Goal: Task Accomplishment & Management: Manage account settings

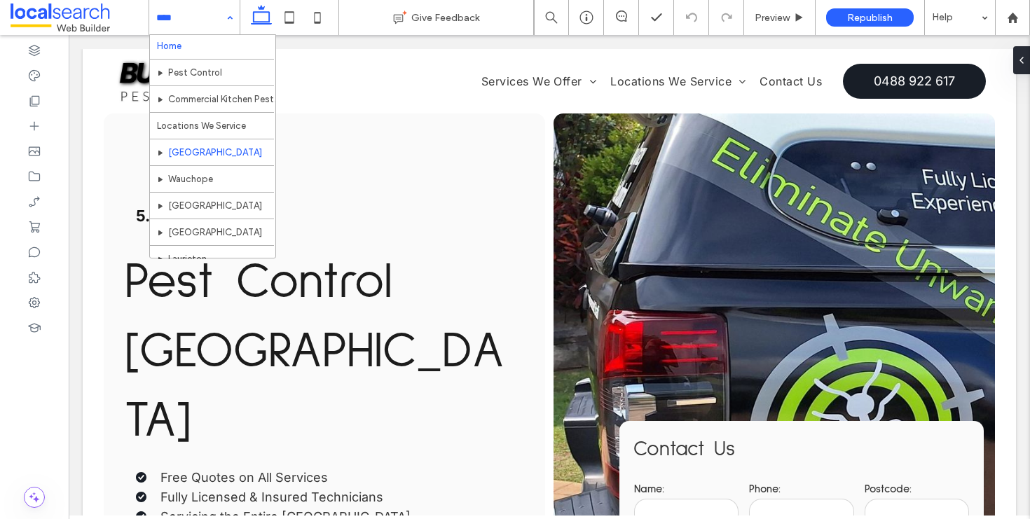
scroll to position [3, 0]
click at [231, 20] on div "Home Pest Control Commercial Kitchen Pest Control/Spray Locations We Service Po…" at bounding box center [194, 17] width 90 height 35
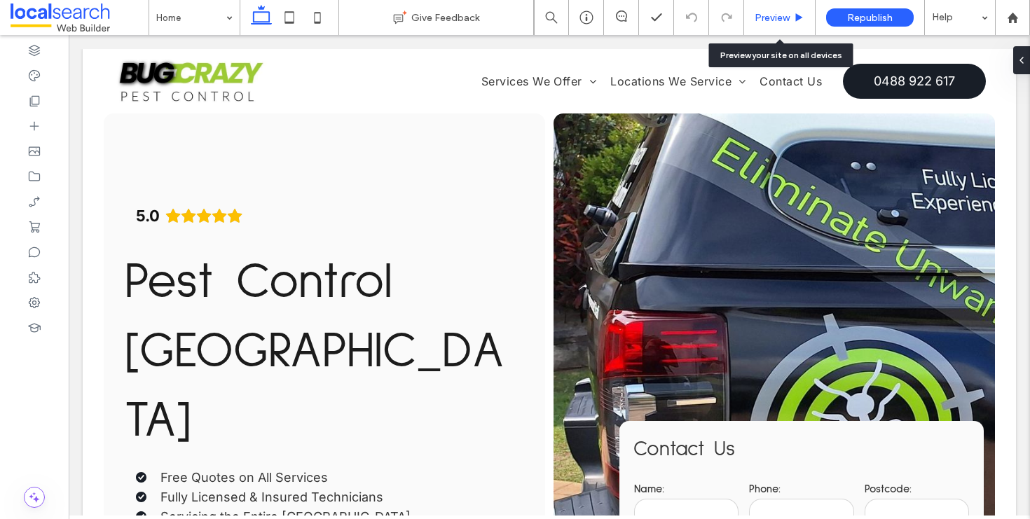
click at [769, 20] on span "Preview" at bounding box center [771, 18] width 35 height 12
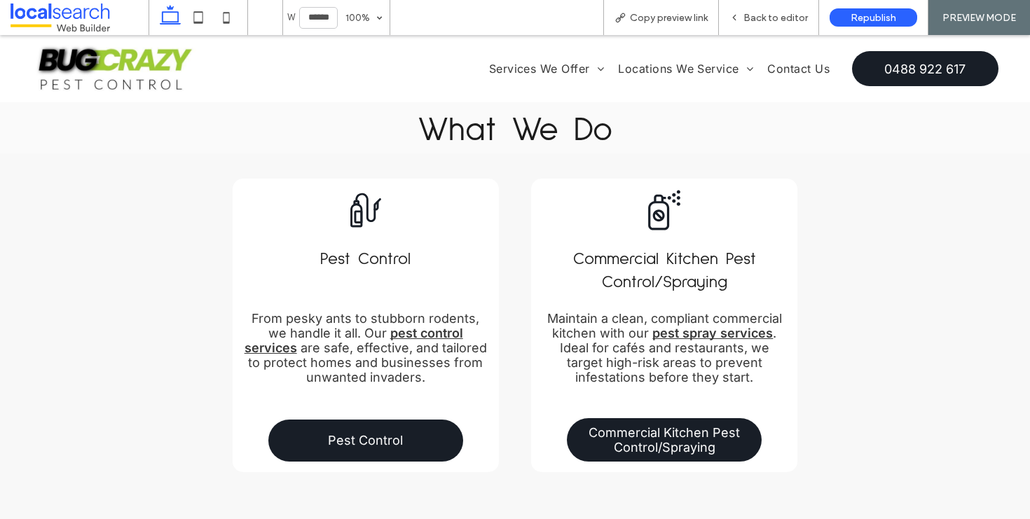
scroll to position [1556, 0]
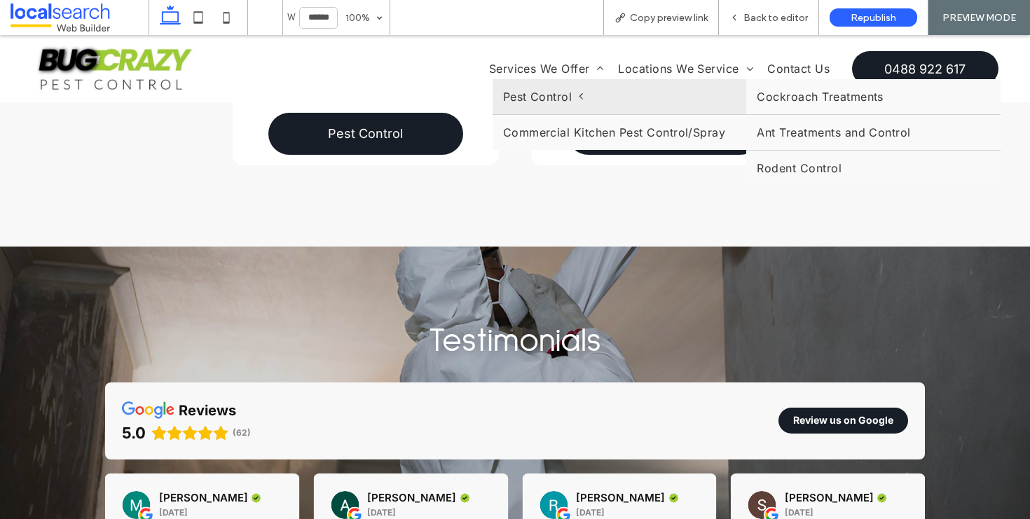
click at [548, 98] on span "Pest Control" at bounding box center [543, 97] width 81 height 14
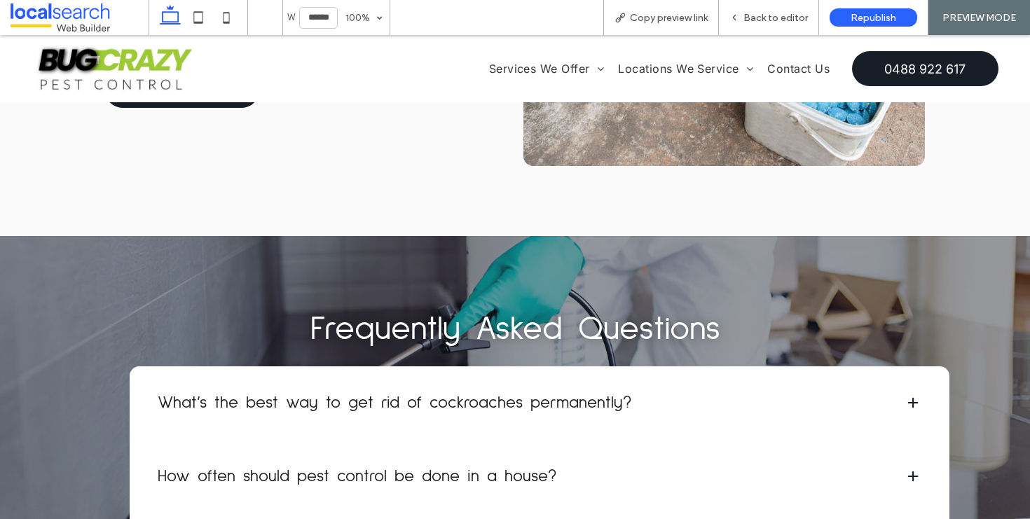
scroll to position [2939, 0]
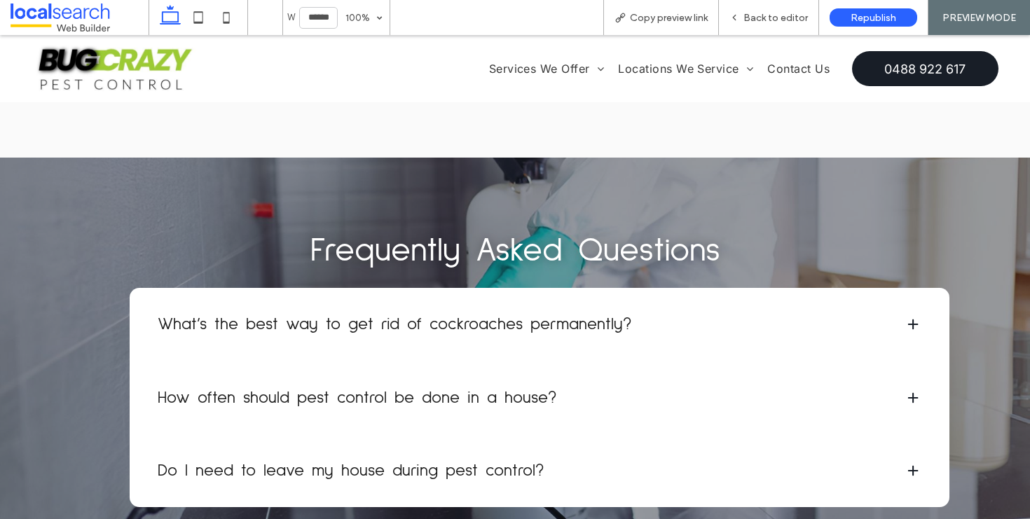
click at [133, 66] on img at bounding box center [115, 69] width 166 height 52
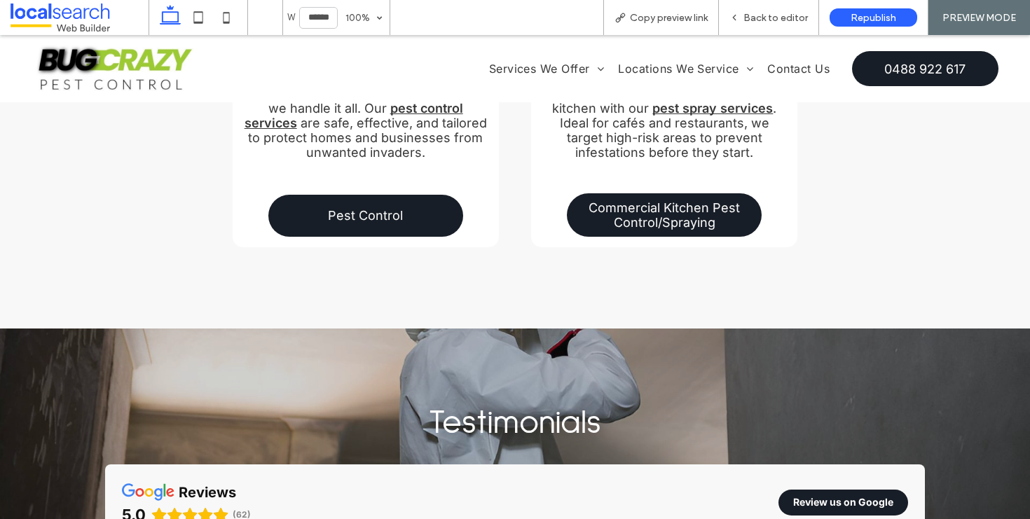
scroll to position [1559, 0]
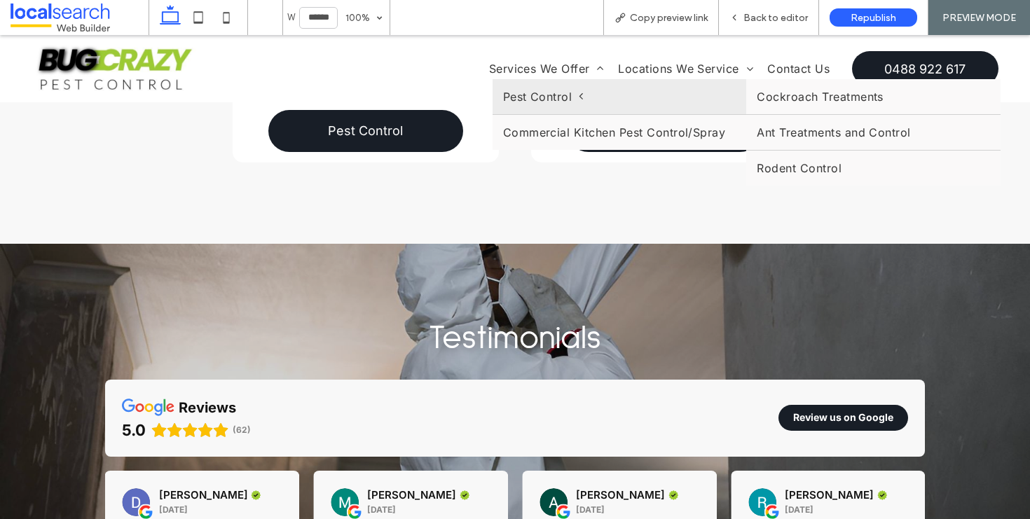
click at [529, 97] on span "Pest Control" at bounding box center [543, 97] width 81 height 14
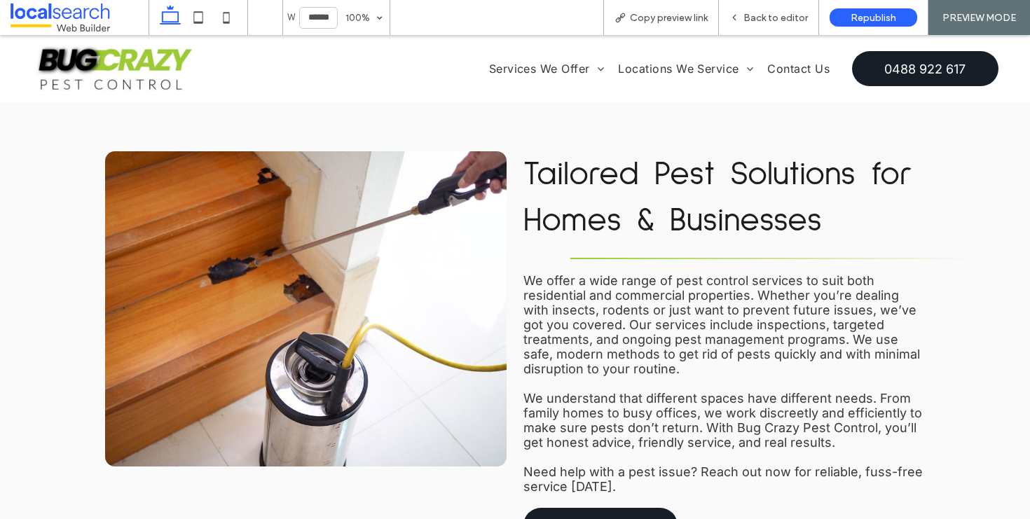
scroll to position [1062, 0]
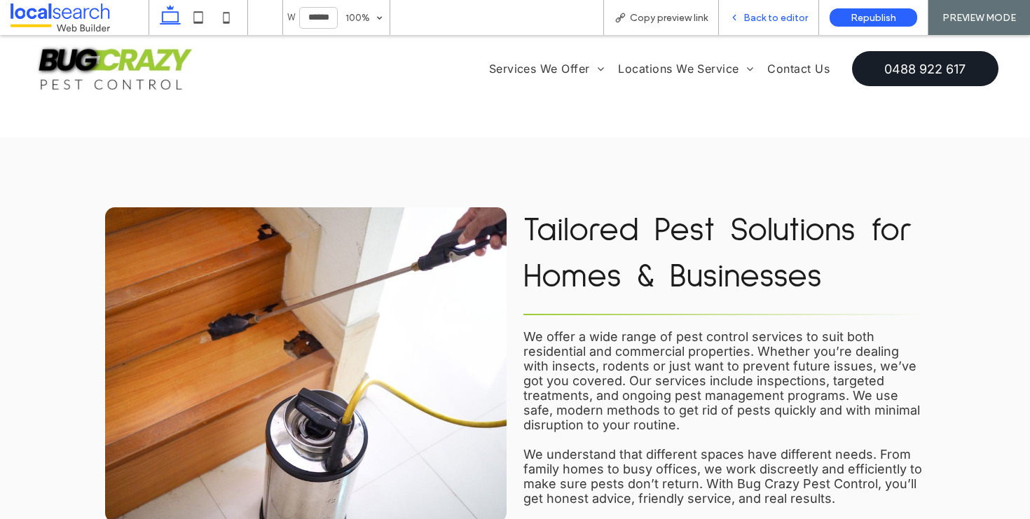
click at [761, 8] on div "Back to editor" at bounding box center [769, 17] width 100 height 35
click at [761, 25] on div "Back to editor" at bounding box center [769, 17] width 100 height 35
click at [754, 15] on span "Back to editor" at bounding box center [775, 18] width 64 height 12
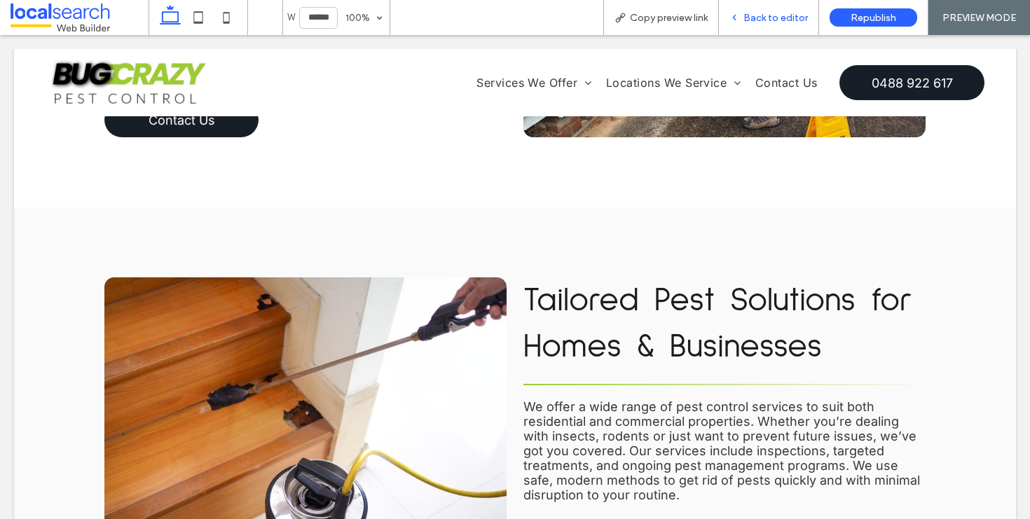
scroll to position [1058, 0]
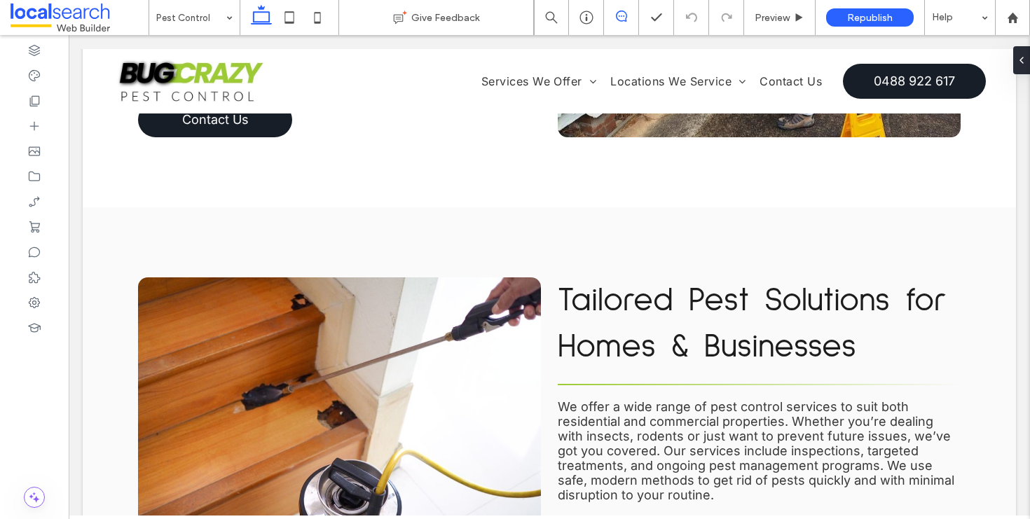
click at [623, 14] on icon at bounding box center [621, 16] width 11 height 11
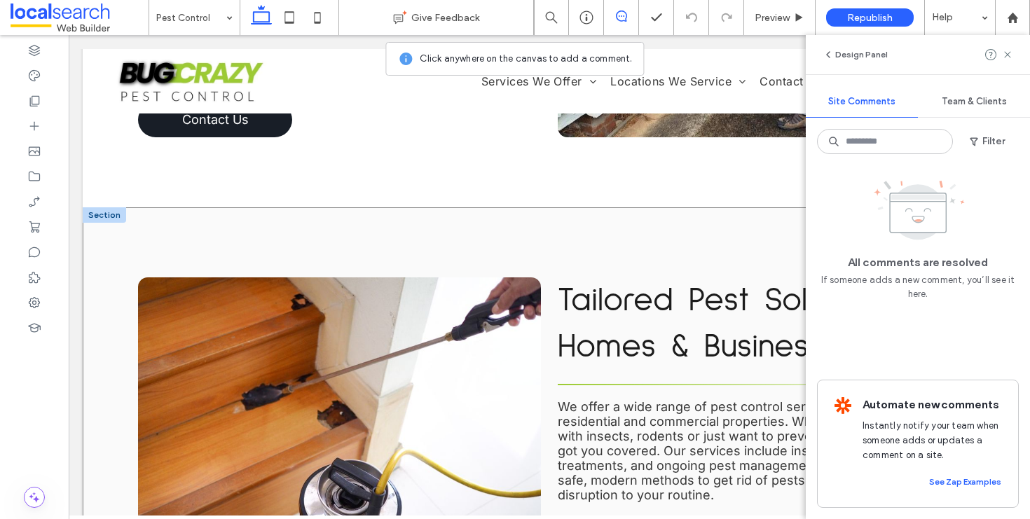
click at [115, 209] on div "Tailored Pest Solutions for Homes & Businesses We offer a wide range of pest co…" at bounding box center [549, 473] width 933 height 532
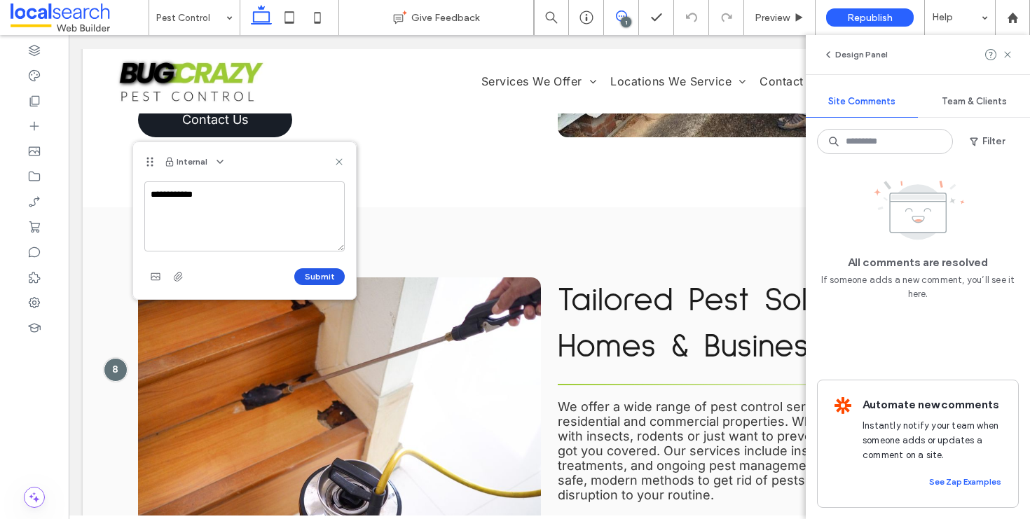
type textarea "**********"
click at [333, 275] on button "Submit" at bounding box center [319, 276] width 50 height 17
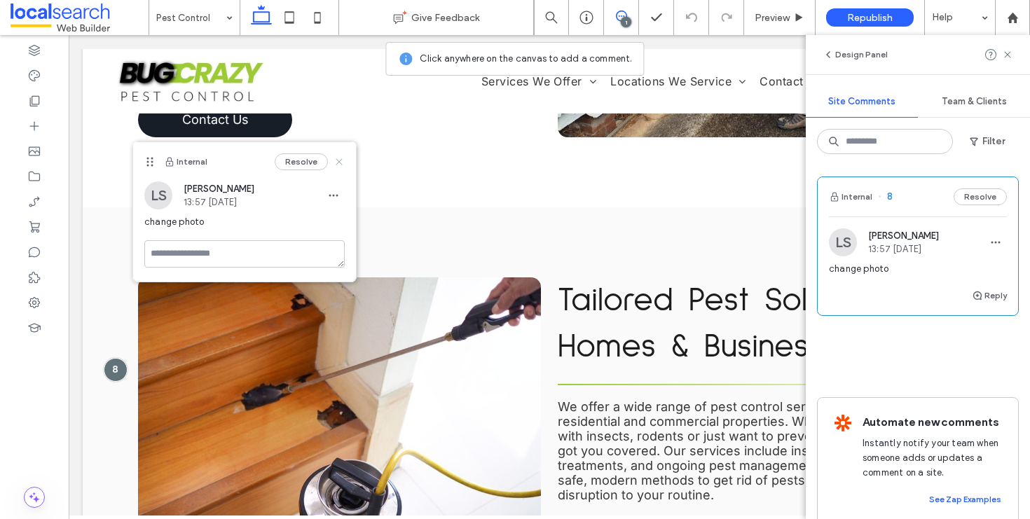
click at [340, 163] on use at bounding box center [339, 162] width 6 height 6
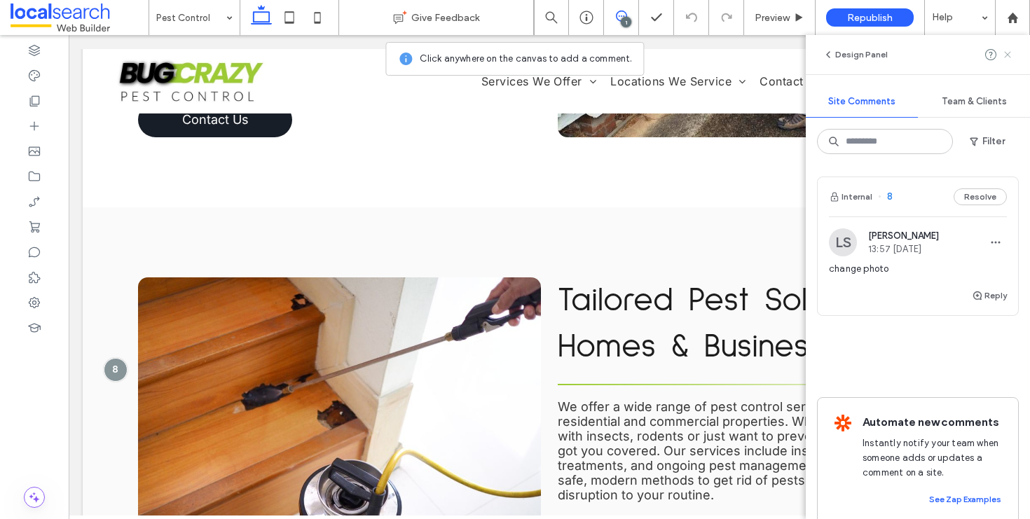
click at [1007, 57] on icon at bounding box center [1007, 54] width 11 height 11
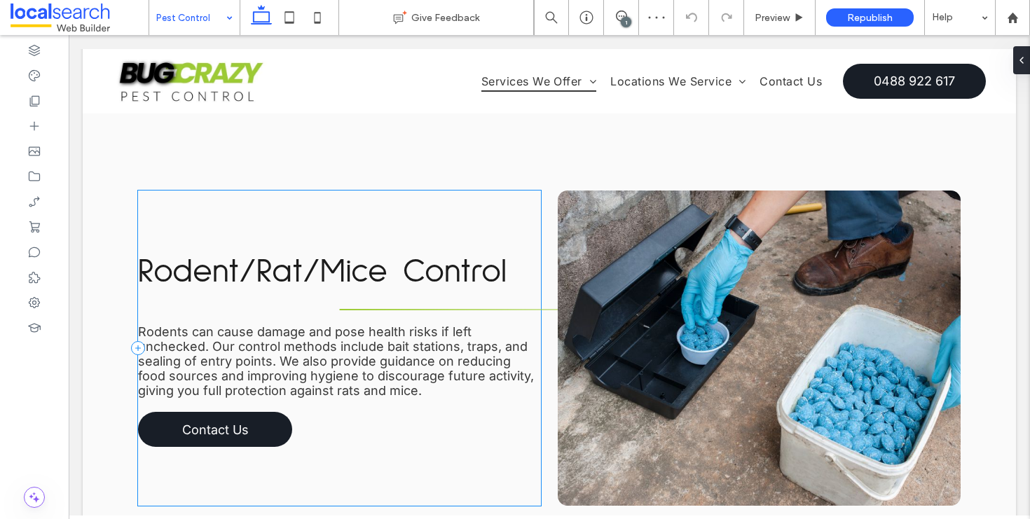
scroll to position [2663, 0]
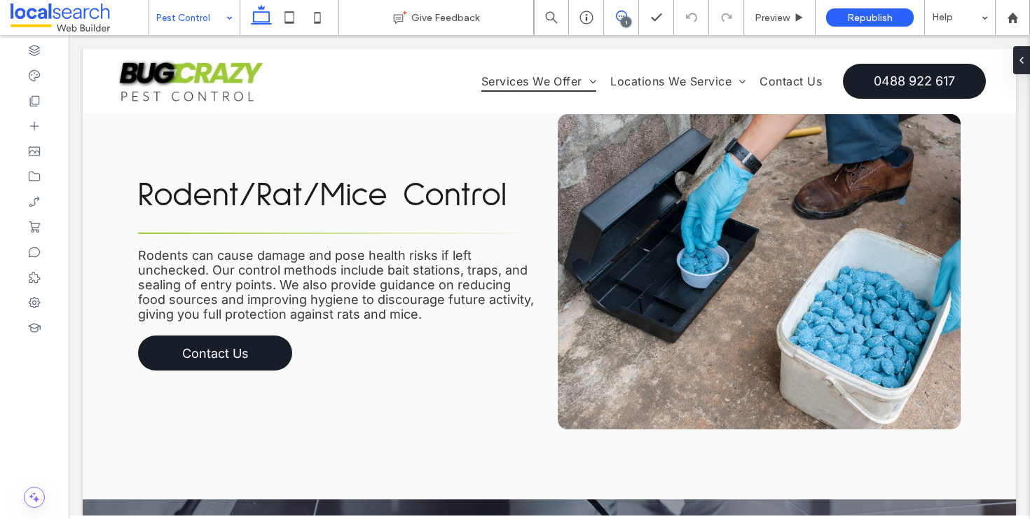
click at [622, 15] on icon at bounding box center [621, 16] width 11 height 11
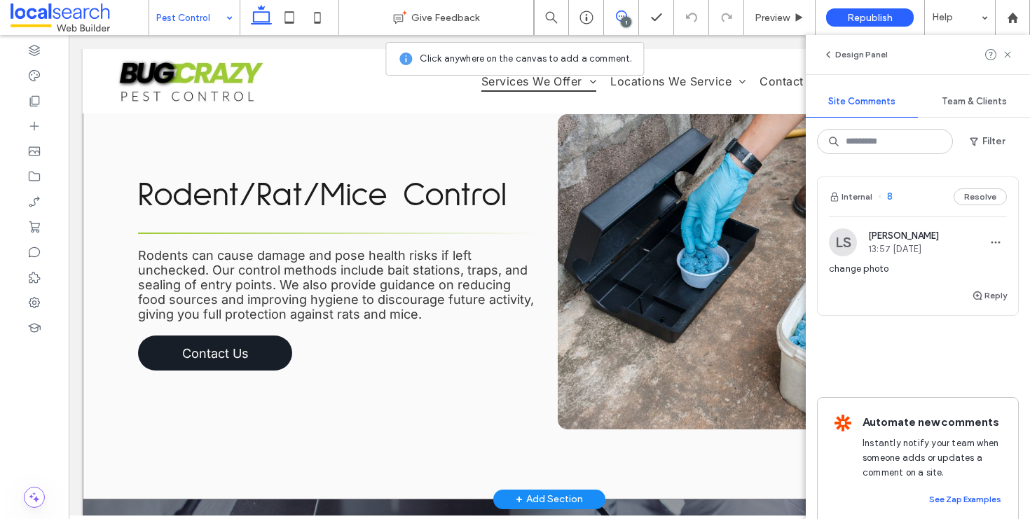
click at [107, 310] on div "Rodent/Rat/Mice Control Rodents can cause damage and pose health risks if left …" at bounding box center [549, 271] width 933 height 455
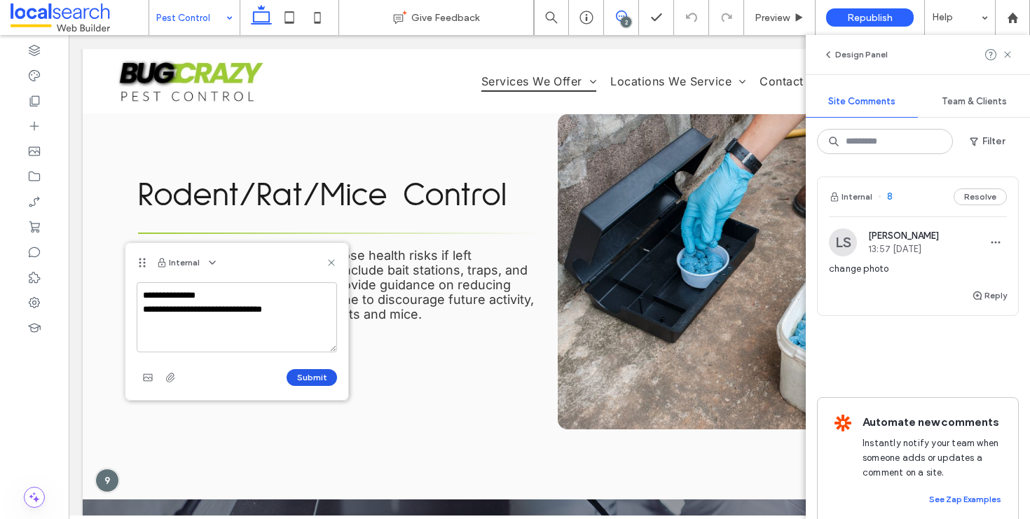
type textarea "**********"
click at [308, 369] on button "Submit" at bounding box center [311, 377] width 50 height 17
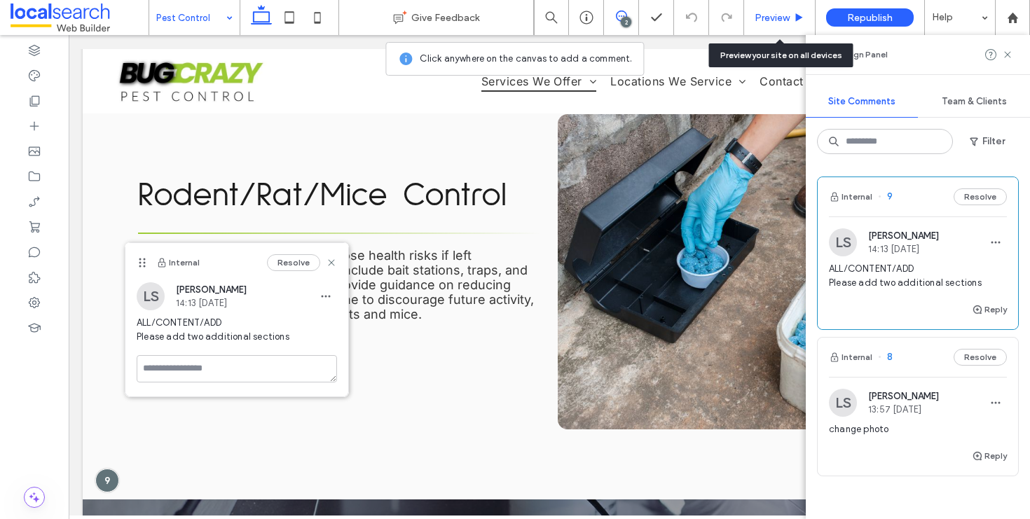
click at [773, 21] on span "Preview" at bounding box center [771, 18] width 35 height 12
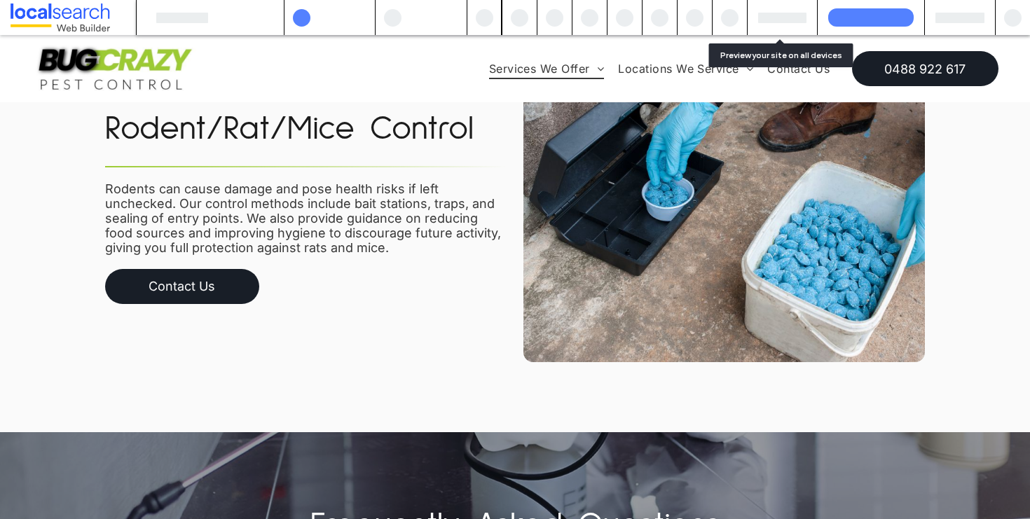
scroll to position [2665, 0]
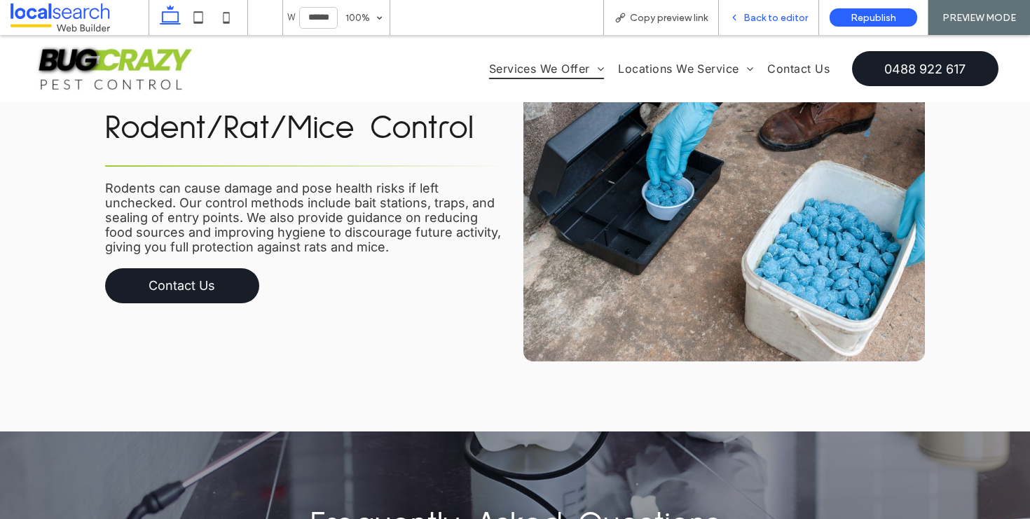
click at [770, 20] on span "Back to editor" at bounding box center [775, 18] width 64 height 12
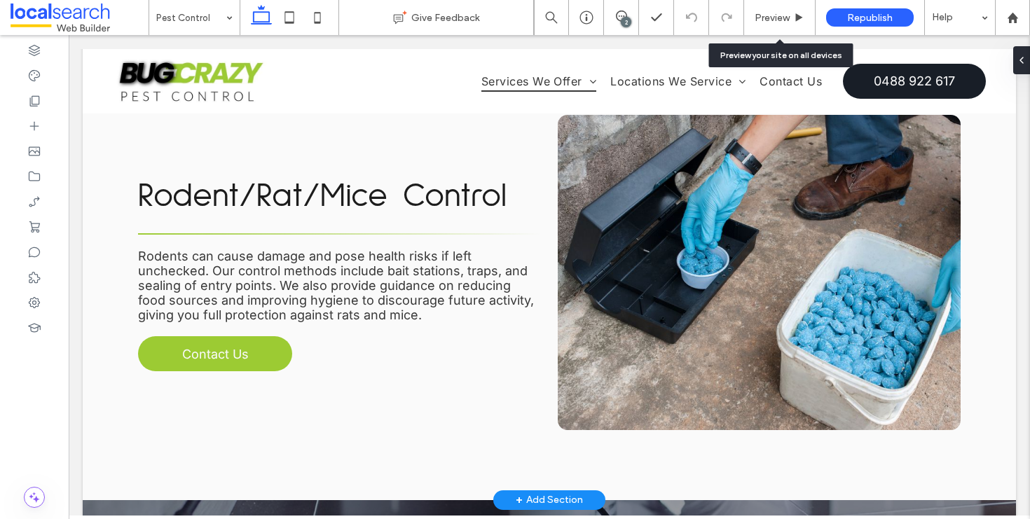
scroll to position [2662, 0]
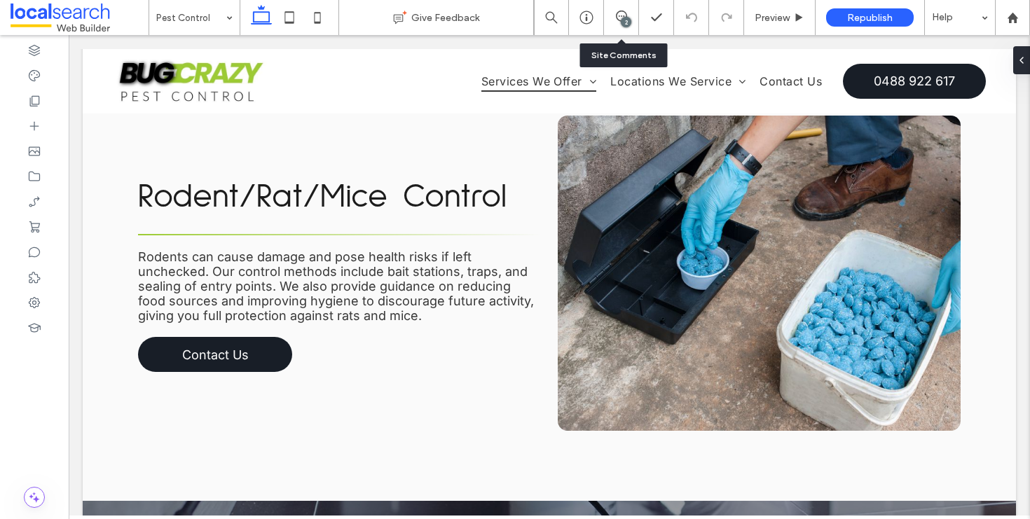
drag, startPoint x: 618, startPoint y: 22, endPoint x: 462, endPoint y: 65, distance: 162.8
click at [618, 22] on div "2" at bounding box center [621, 18] width 34 height 14
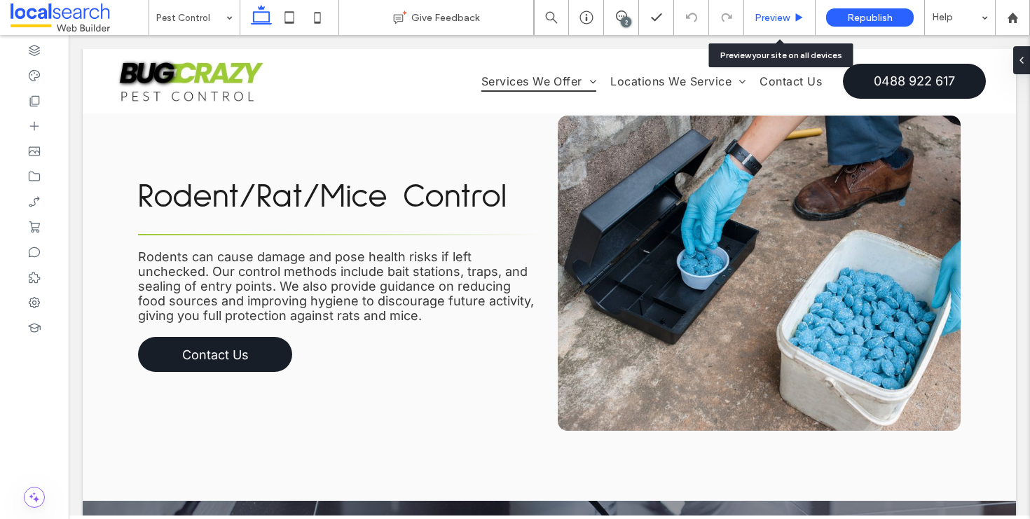
click at [775, 18] on span "Preview" at bounding box center [771, 18] width 35 height 12
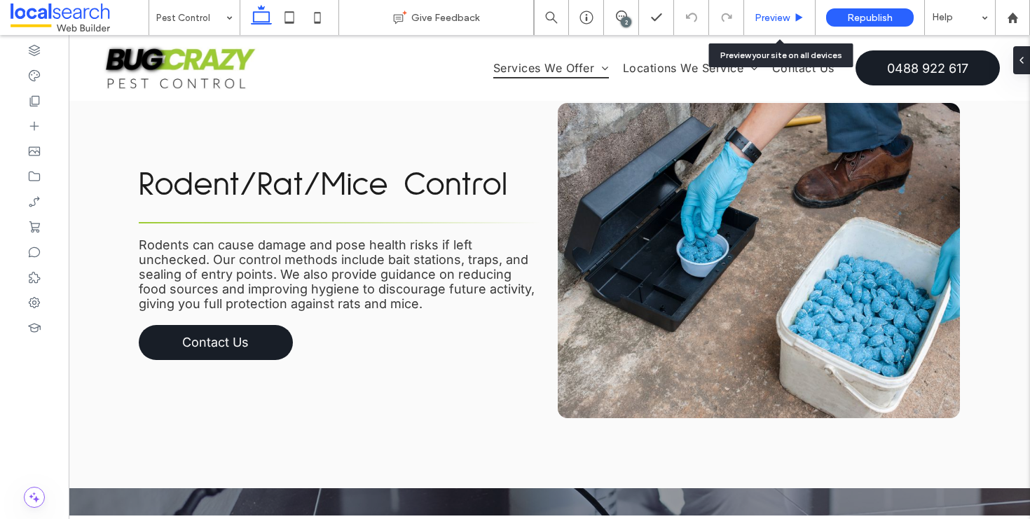
scroll to position [2664, 0]
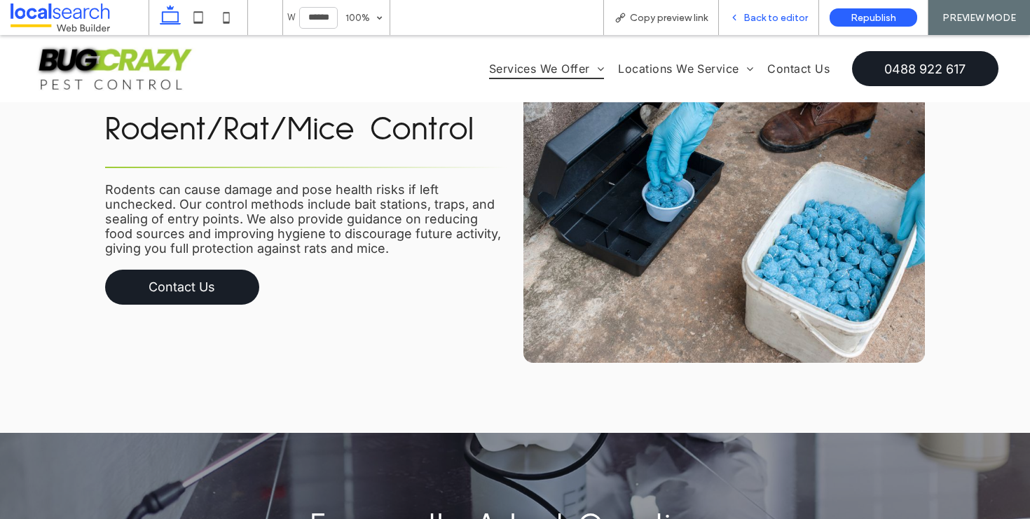
click at [762, 17] on span "Back to editor" at bounding box center [775, 18] width 64 height 12
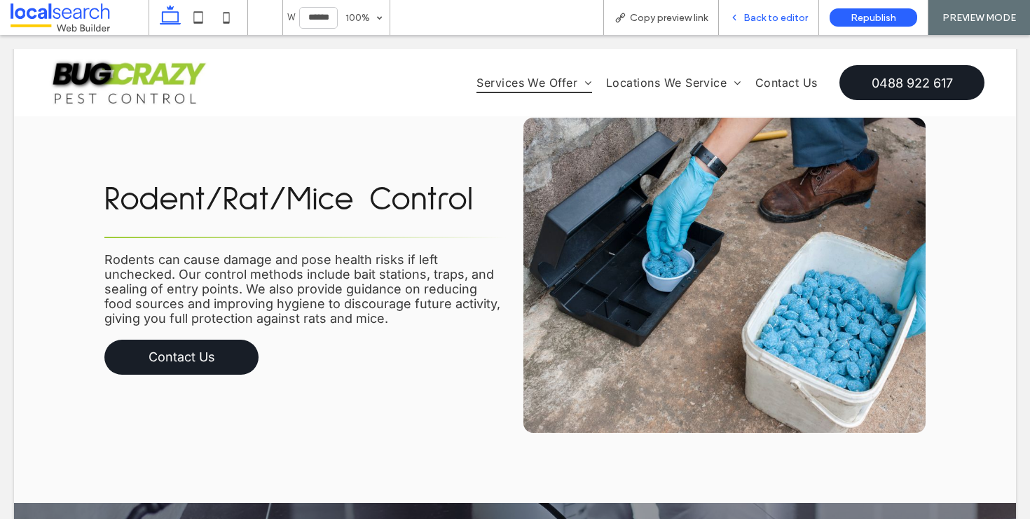
scroll to position [2660, 0]
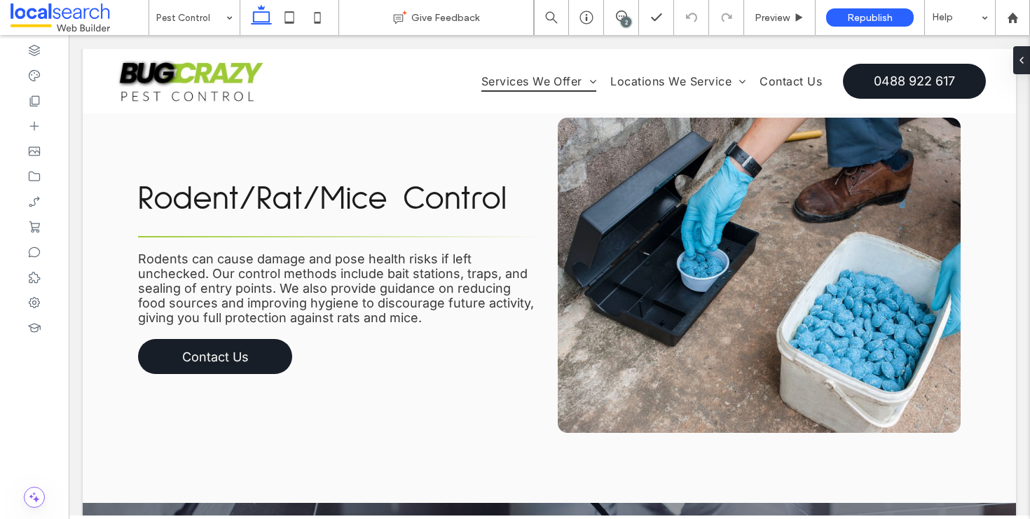
click at [619, 10] on div "2" at bounding box center [621, 17] width 35 height 35
click at [623, 23] on div "2" at bounding box center [626, 22] width 11 height 11
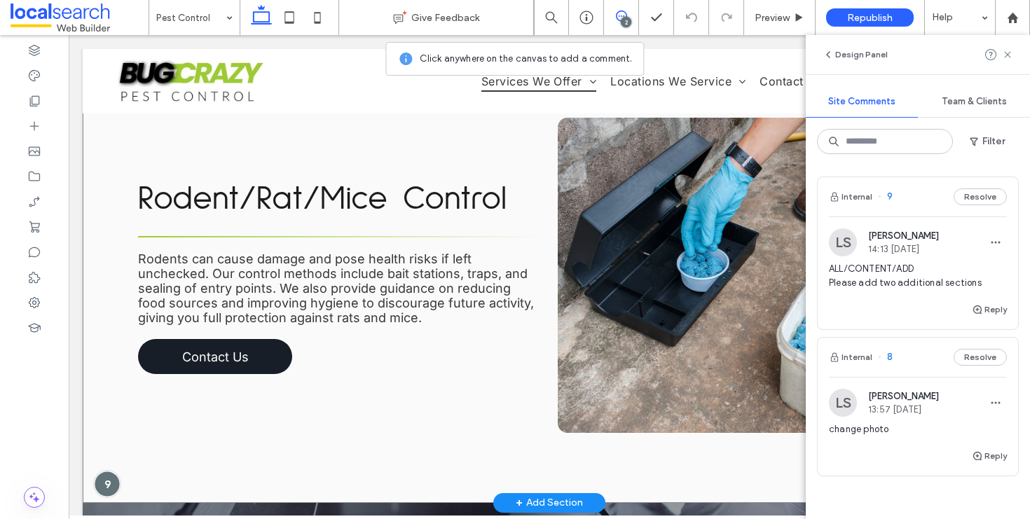
click at [102, 471] on div at bounding box center [108, 484] width 26 height 26
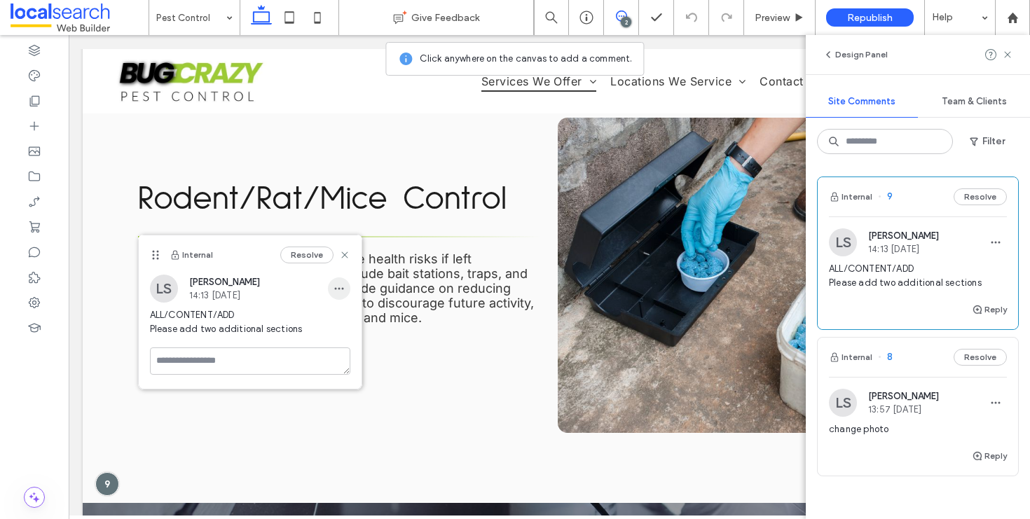
click at [338, 288] on use "button" at bounding box center [338, 289] width 9 height 2
click at [352, 316] on div "Edit" at bounding box center [391, 325] width 125 height 27
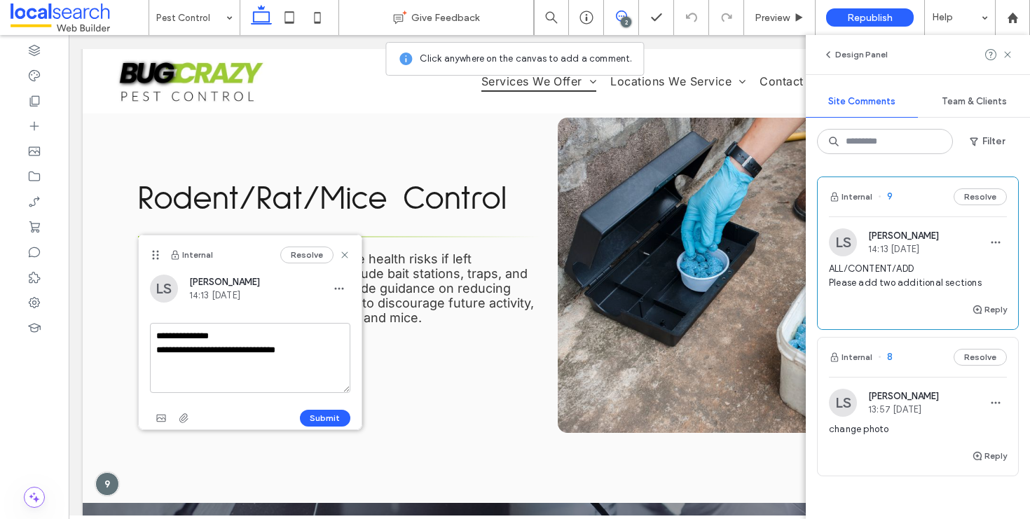
click at [323, 351] on textarea "**********" at bounding box center [250, 358] width 200 height 70
click at [323, 348] on textarea "**********" at bounding box center [250, 358] width 200 height 70
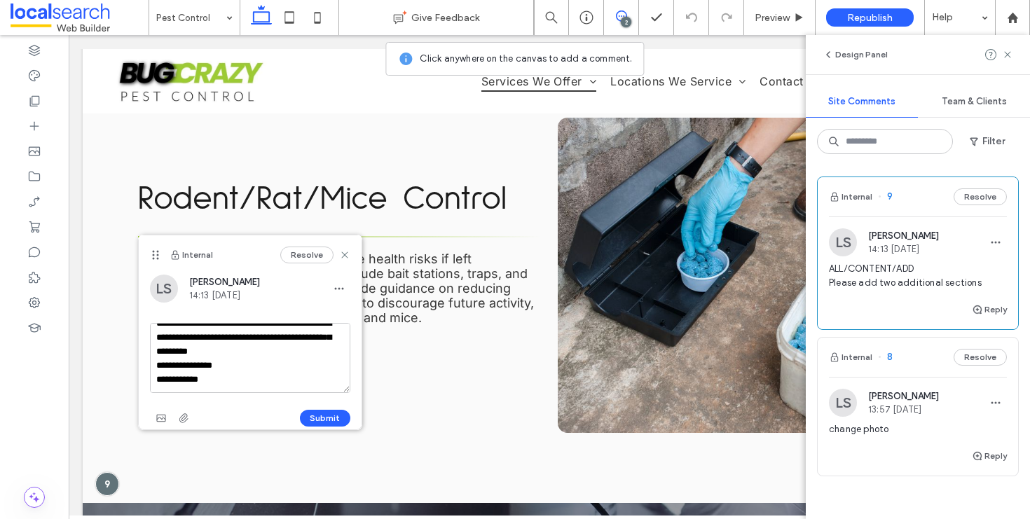
click at [249, 380] on textarea "**********" at bounding box center [250, 358] width 200 height 70
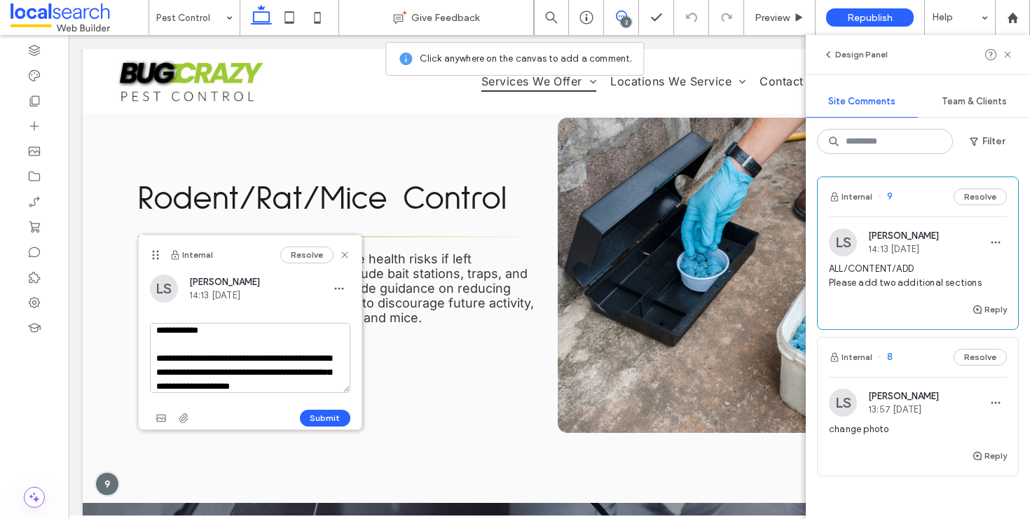
scroll to position [90, 0]
type textarea "**********"
click at [330, 414] on button "Submit" at bounding box center [325, 418] width 50 height 17
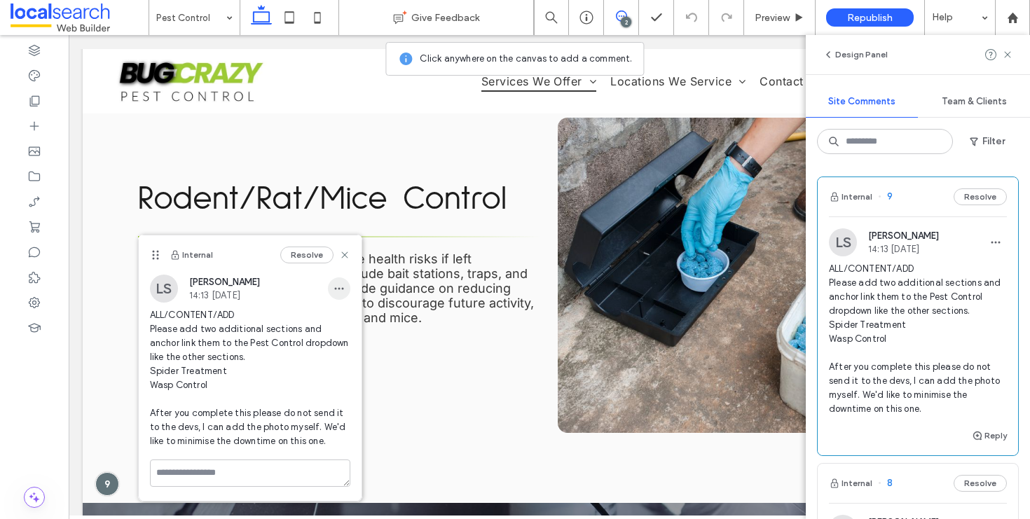
click at [341, 296] on span "button" at bounding box center [339, 288] width 22 height 22
click at [347, 322] on span "Edit" at bounding box center [349, 325] width 18 height 14
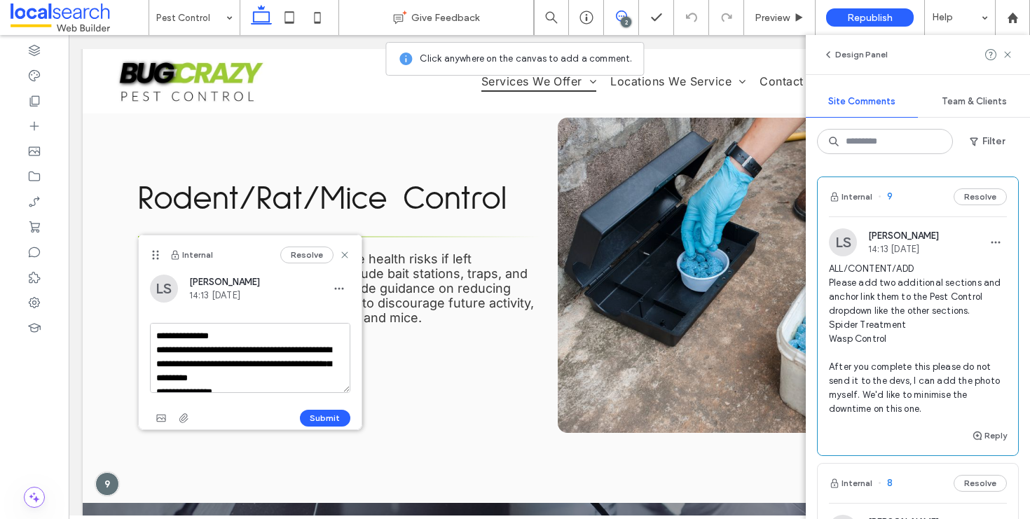
scroll to position [97, 0]
click at [323, 354] on textarea "**********" at bounding box center [250, 358] width 200 height 70
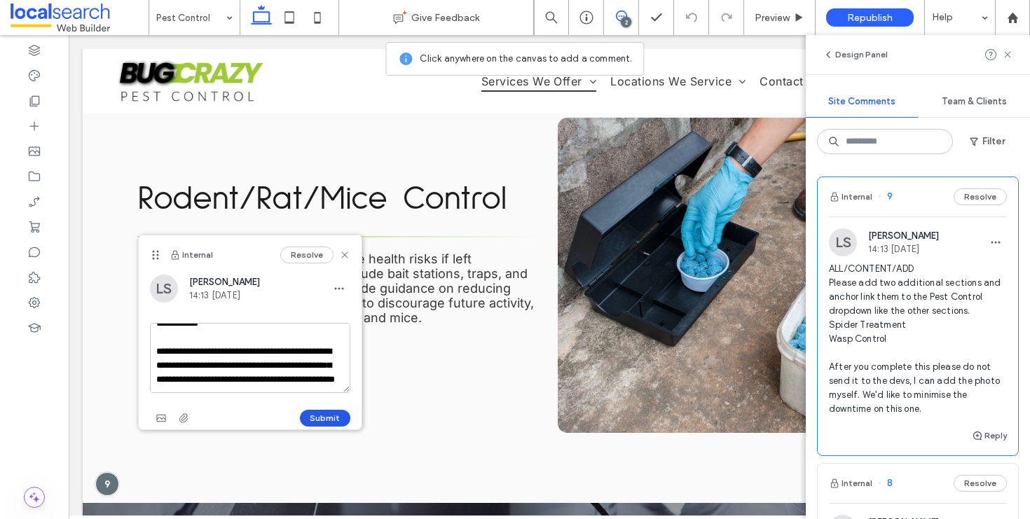
type textarea "**********"
click at [321, 416] on button "Submit" at bounding box center [325, 418] width 50 height 17
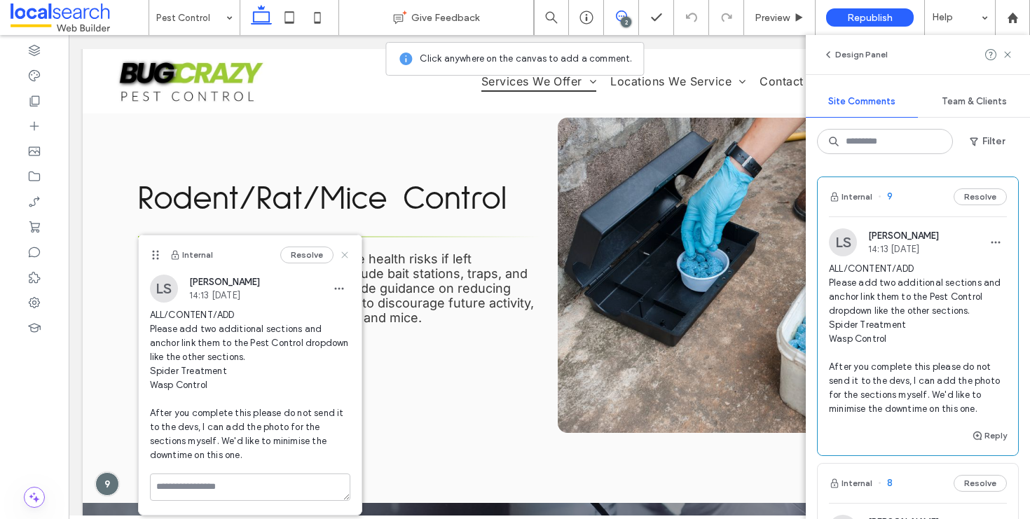
click at [343, 258] on icon at bounding box center [344, 254] width 11 height 11
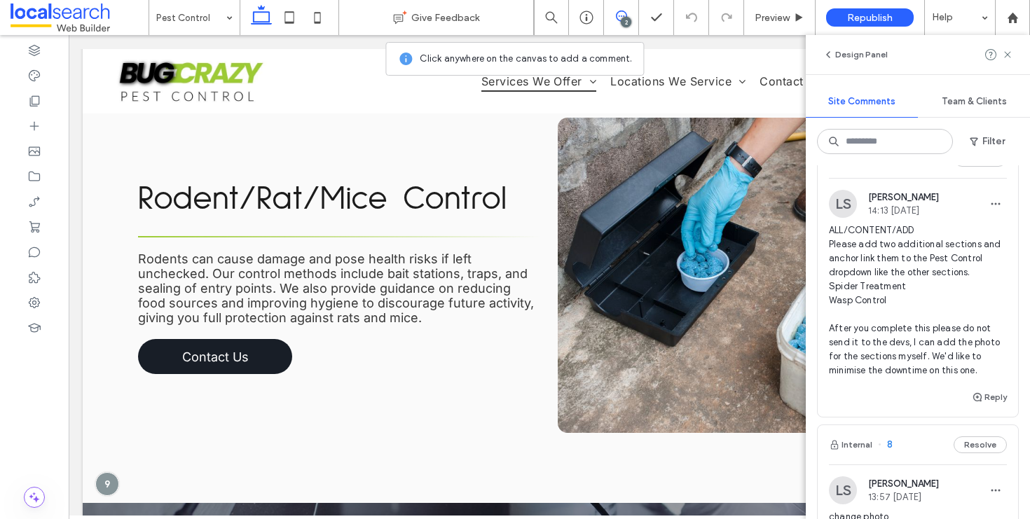
scroll to position [219, 0]
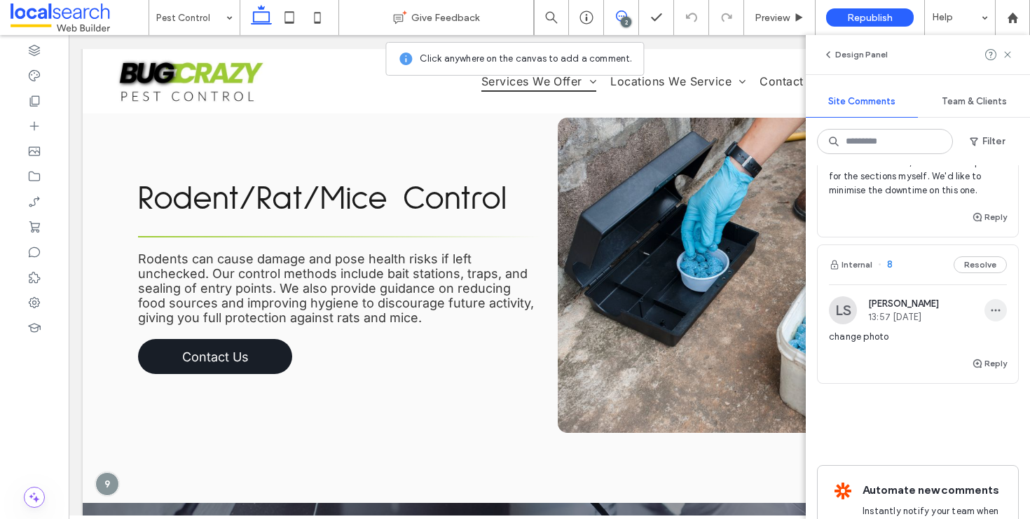
click at [991, 305] on span "button" at bounding box center [995, 310] width 22 height 22
click at [967, 333] on div "Edit Delete" at bounding box center [933, 360] width 126 height 66
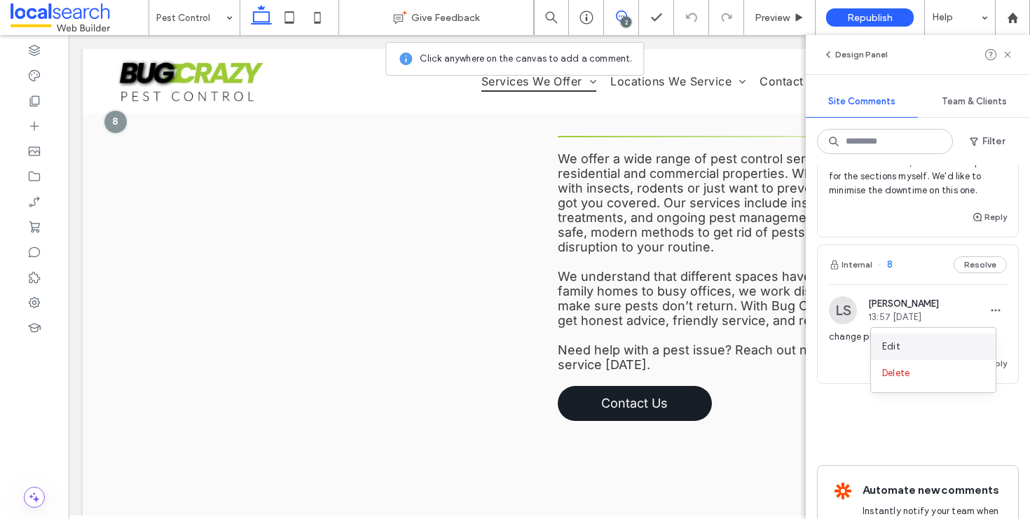
scroll to position [1039, 0]
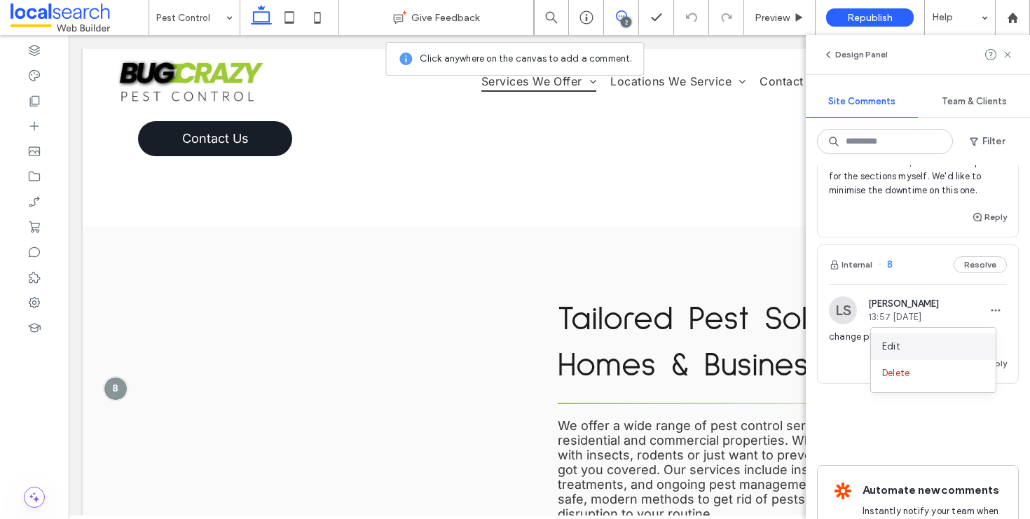
click at [945, 345] on div "Edit" at bounding box center [933, 346] width 125 height 27
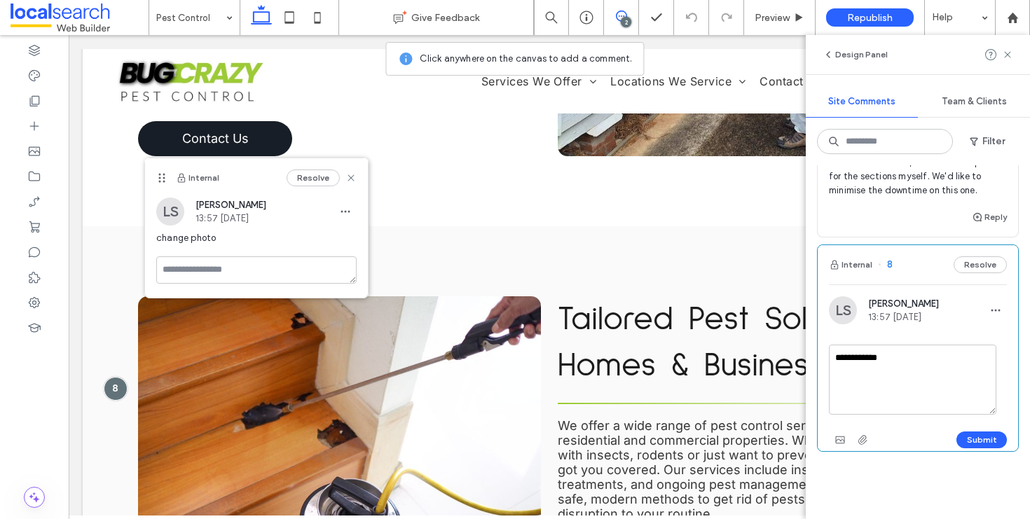
drag, startPoint x: 937, startPoint y: 363, endPoint x: 824, endPoint y: 361, distance: 112.1
click at [824, 361] on div "**********" at bounding box center [917, 373] width 200 height 155
type textarea "****"
click at [347, 205] on span "button" at bounding box center [345, 211] width 22 height 22
click at [389, 277] on div "Delete" at bounding box center [397, 275] width 125 height 27
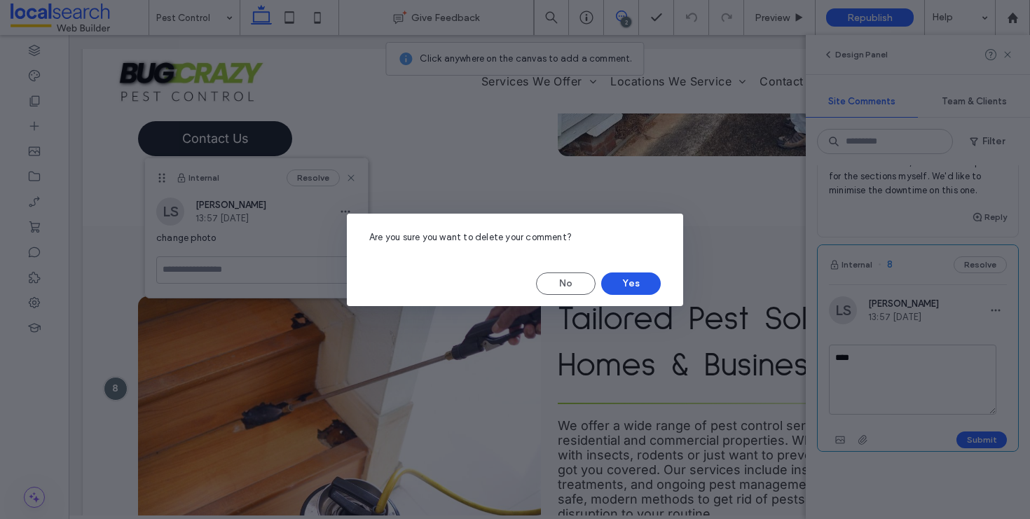
drag, startPoint x: 642, startPoint y: 283, endPoint x: 553, endPoint y: 189, distance: 129.3
click at [642, 283] on button "Yes" at bounding box center [631, 283] width 60 height 22
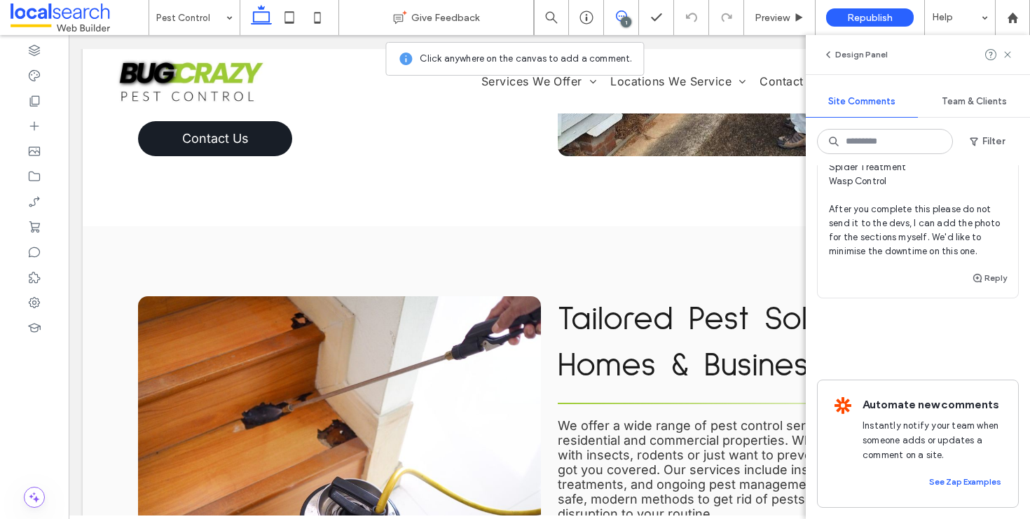
click at [625, 13] on use at bounding box center [621, 16] width 11 height 11
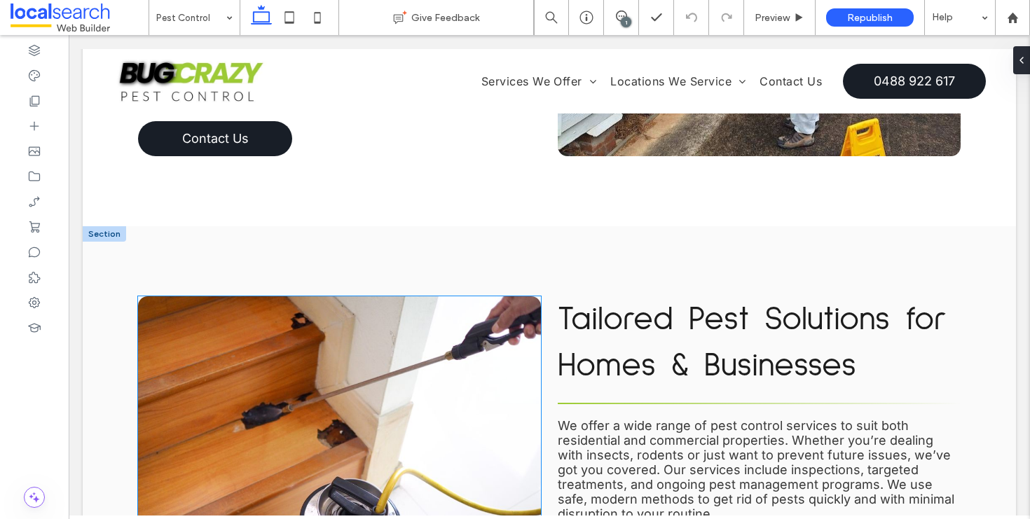
click at [344, 296] on link at bounding box center [339, 453] width 403 height 315
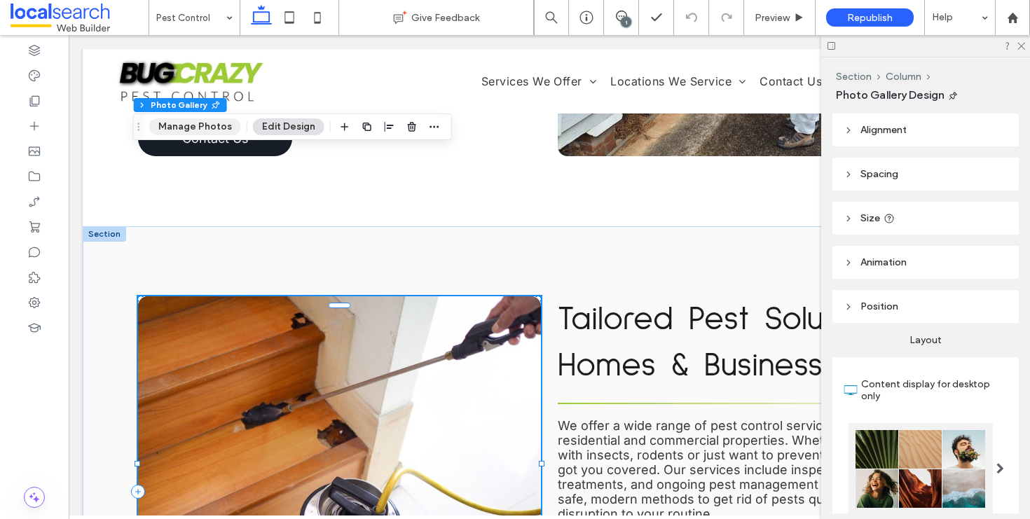
click at [171, 124] on button "Manage Photos" at bounding box center [195, 126] width 92 height 17
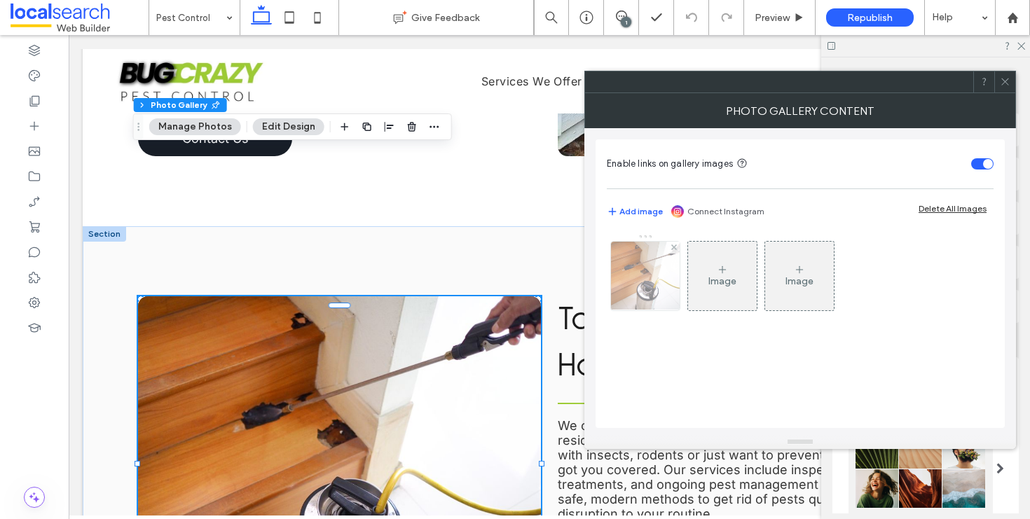
click at [644, 284] on img at bounding box center [646, 276] width 92 height 69
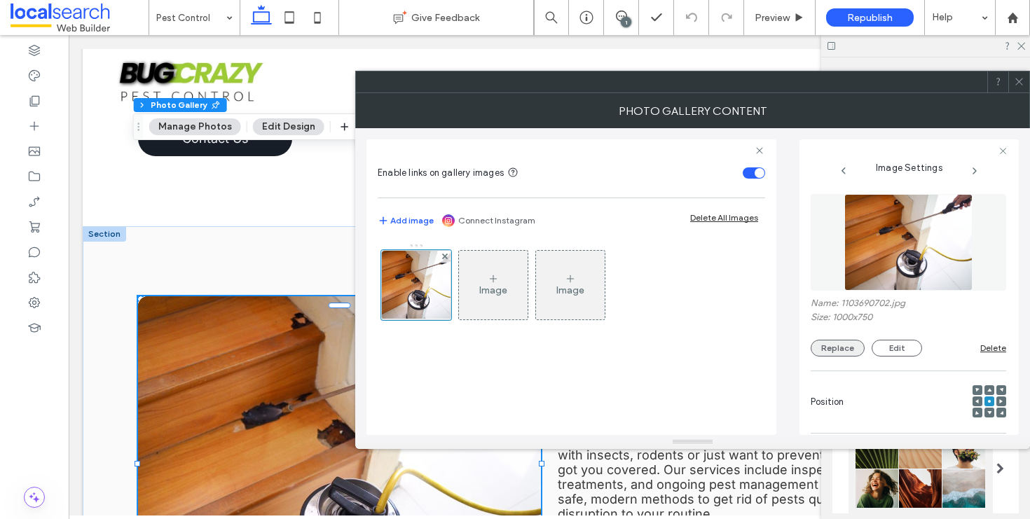
click at [843, 343] on button "Replace" at bounding box center [837, 348] width 54 height 17
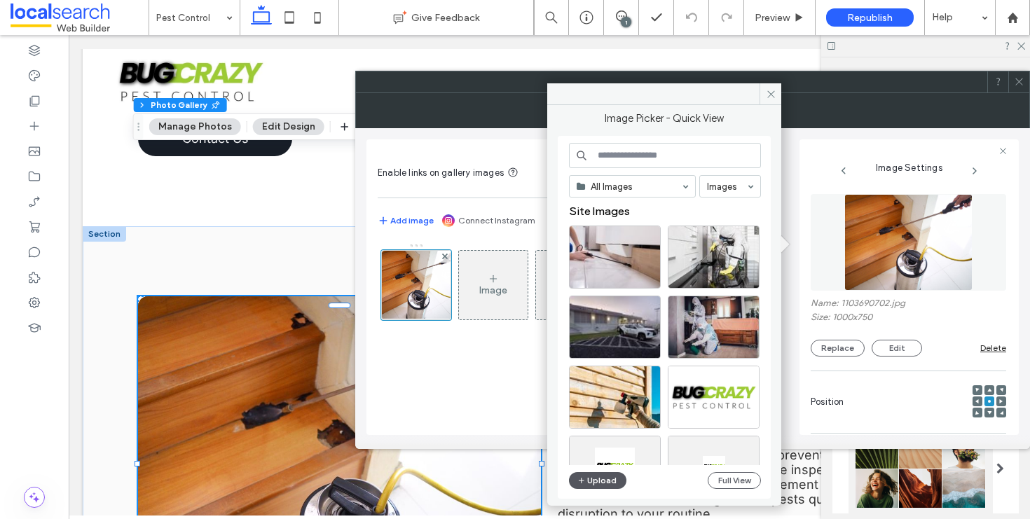
click at [591, 485] on button "Upload" at bounding box center [597, 480] width 57 height 17
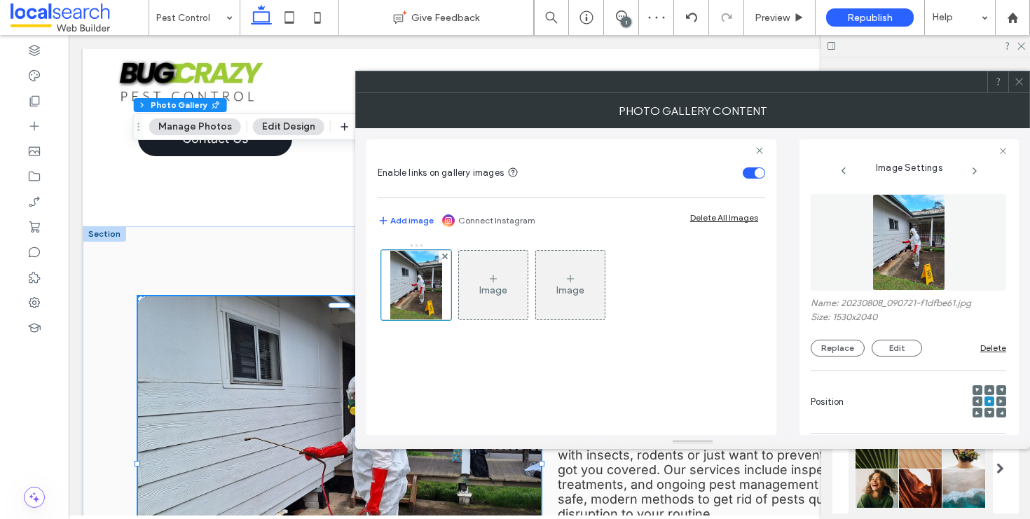
click at [1025, 87] on div at bounding box center [1018, 81] width 21 height 21
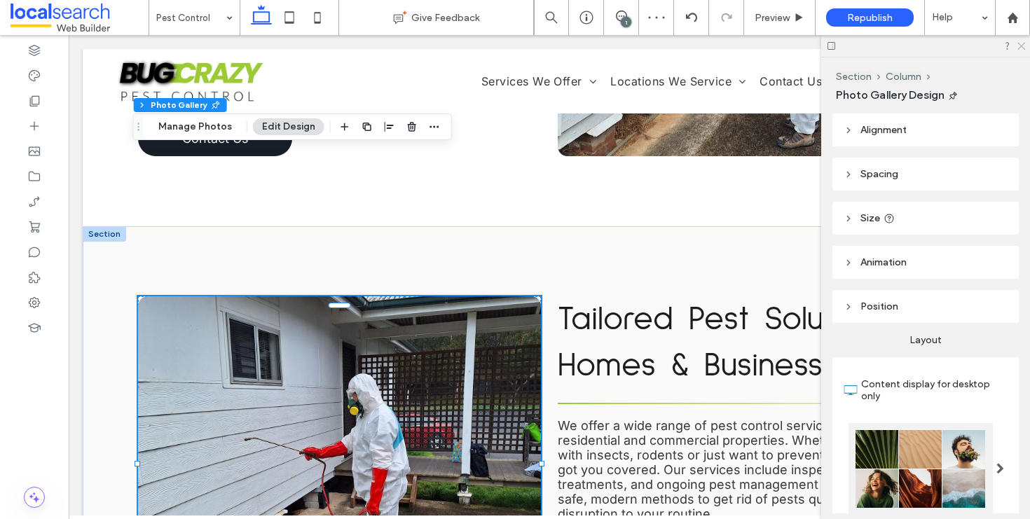
click at [1021, 48] on icon at bounding box center [1020, 45] width 9 height 9
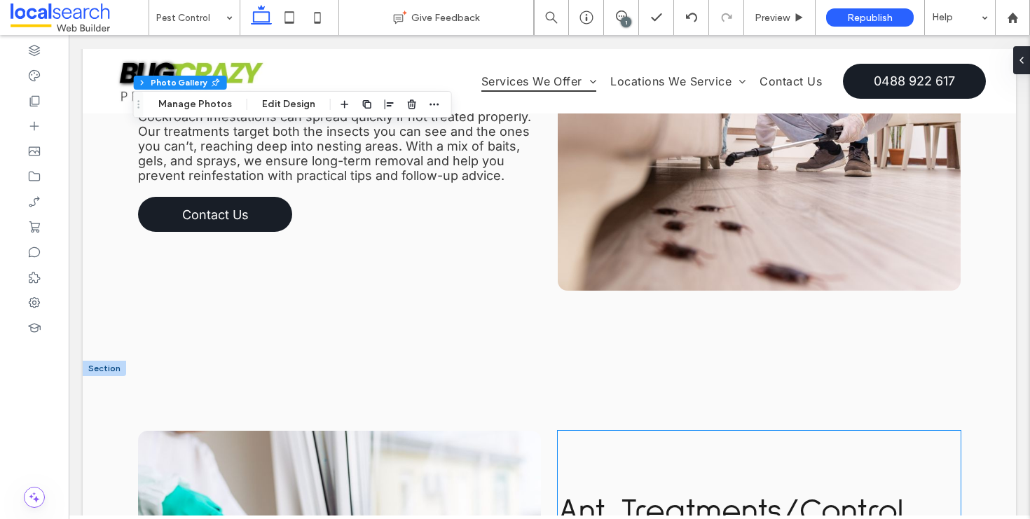
scroll to position [1180, 0]
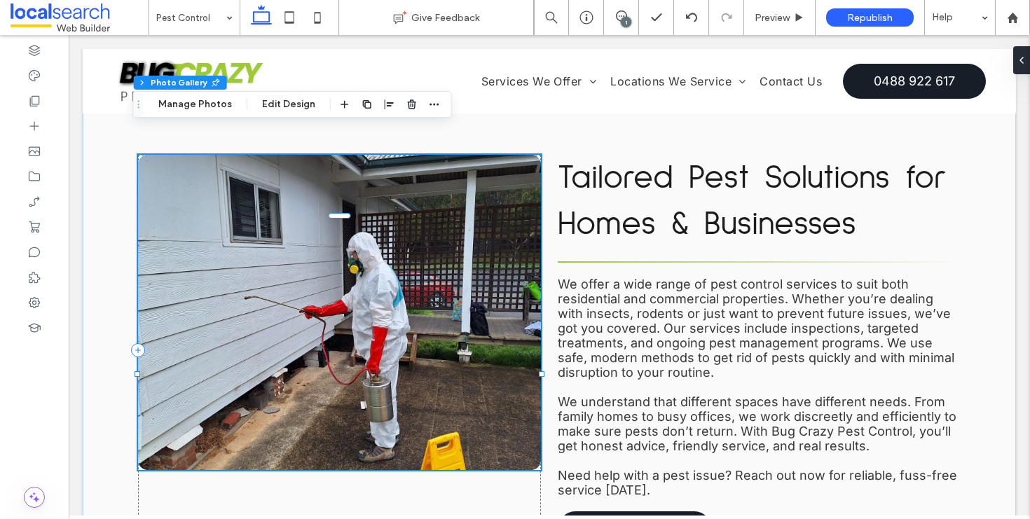
click at [377, 214] on link at bounding box center [339, 312] width 403 height 315
click at [204, 113] on div "Section Column Photo Gallery Manage Photos Edit Design" at bounding box center [292, 104] width 319 height 27
click at [202, 106] on button "Manage Photos" at bounding box center [195, 104] width 92 height 17
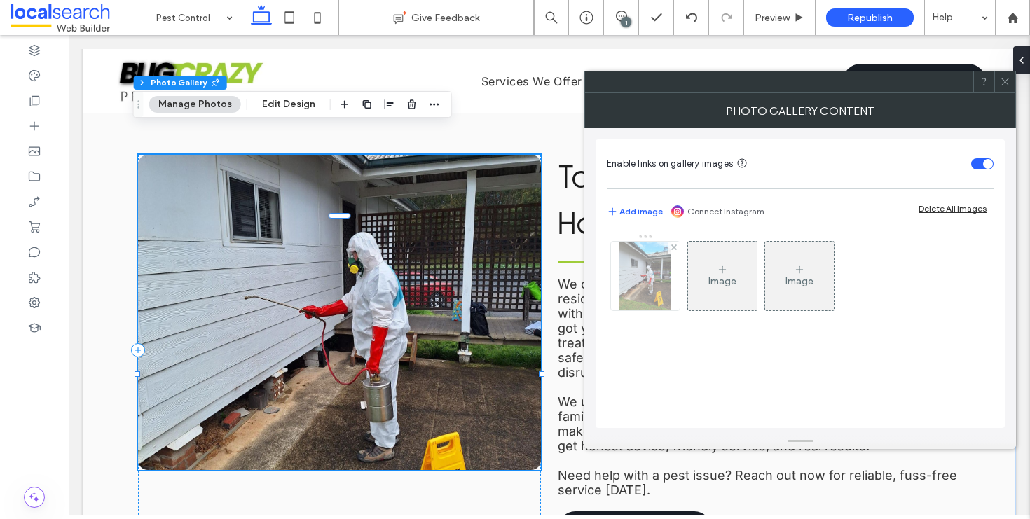
click at [649, 283] on img at bounding box center [645, 276] width 52 height 69
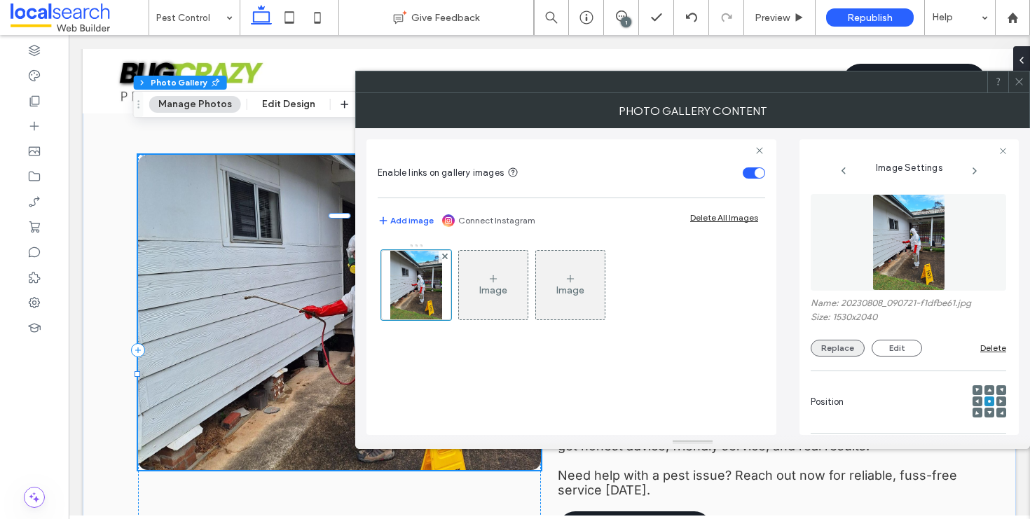
click at [845, 350] on button "Replace" at bounding box center [837, 348] width 54 height 17
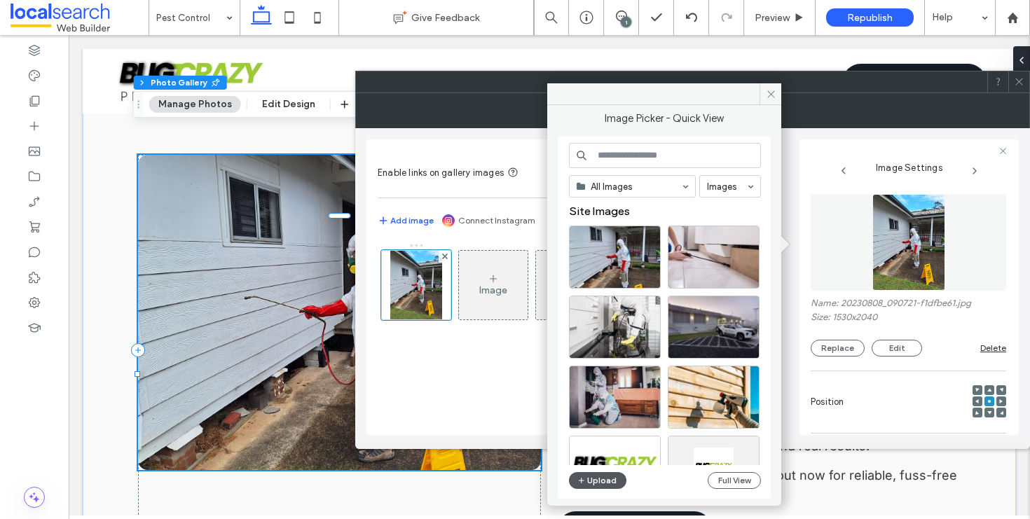
click at [588, 480] on button "Upload" at bounding box center [597, 480] width 57 height 17
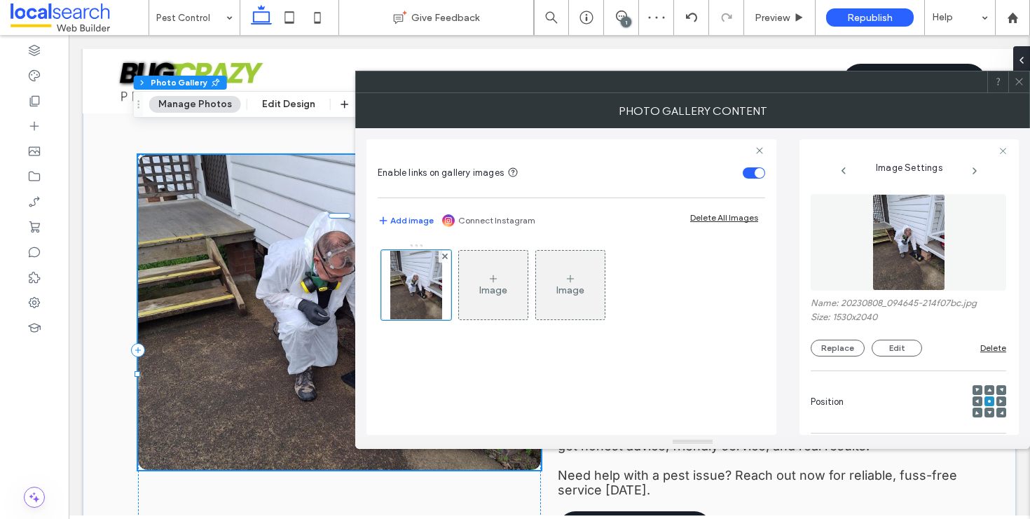
click at [1018, 84] on icon at bounding box center [1019, 81] width 11 height 11
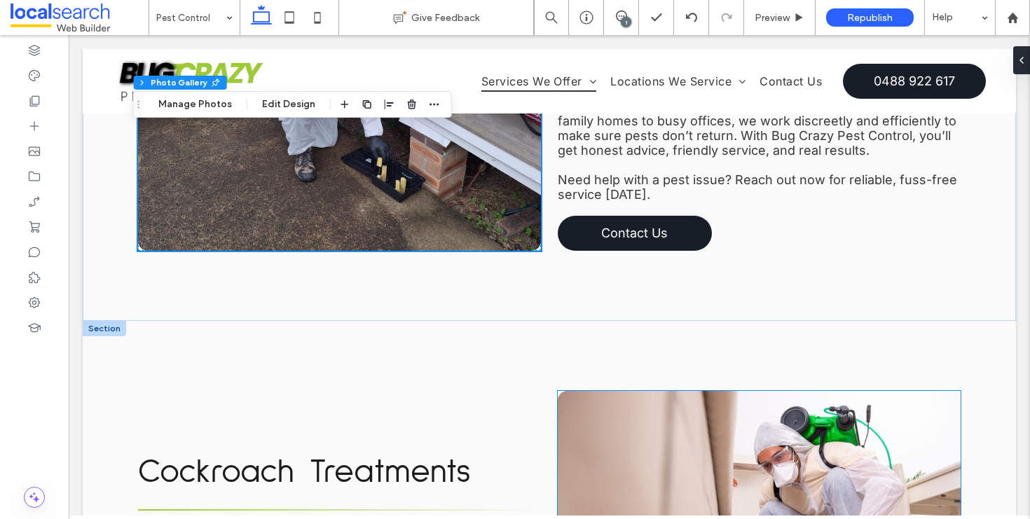
scroll to position [1605, 0]
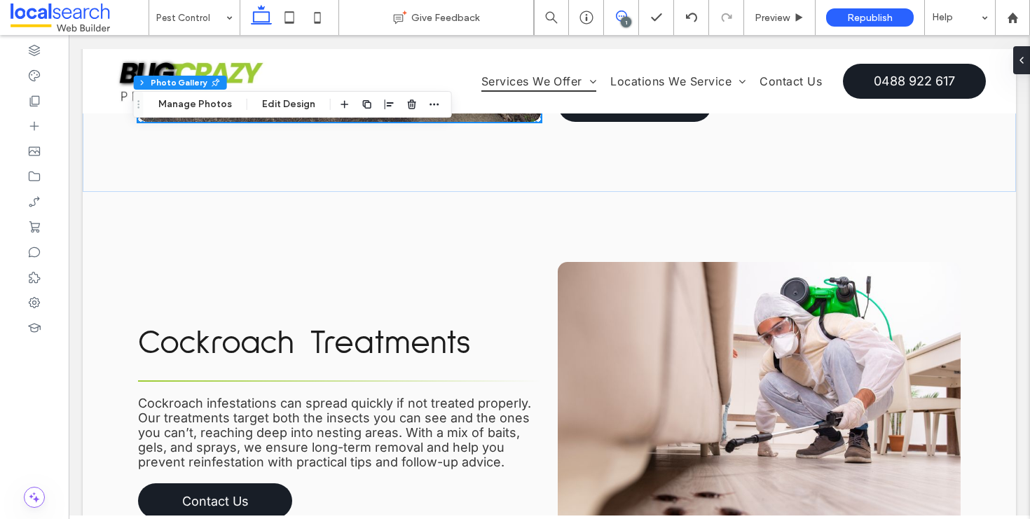
click at [611, 15] on span at bounding box center [621, 16] width 34 height 11
